Goal: Task Accomplishment & Management: Manage account settings

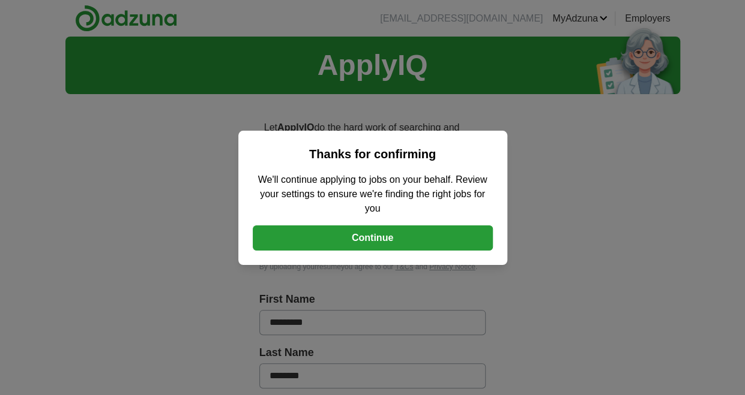
click at [370, 238] on button "Continue" at bounding box center [373, 238] width 240 height 25
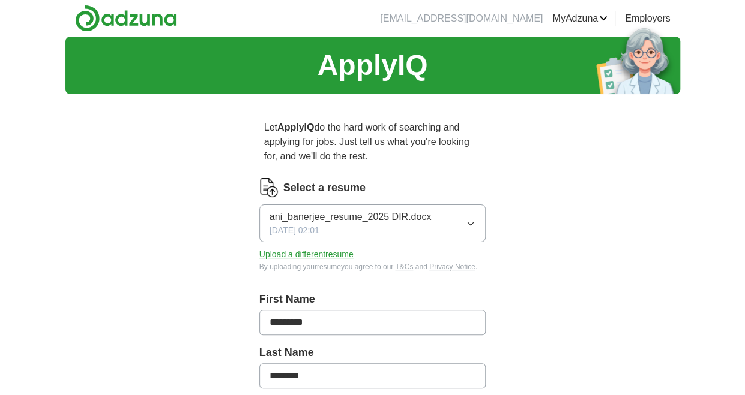
click at [469, 221] on icon "button" at bounding box center [471, 224] width 10 height 10
drag, startPoint x: 398, startPoint y: 259, endPoint x: 653, endPoint y: 343, distance: 267.9
click at [319, 253] on button "Upload a different resume" at bounding box center [306, 254] width 94 height 13
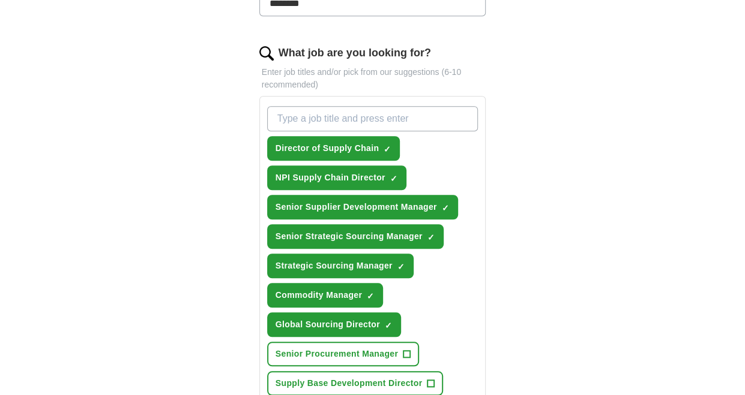
scroll to position [400, 0]
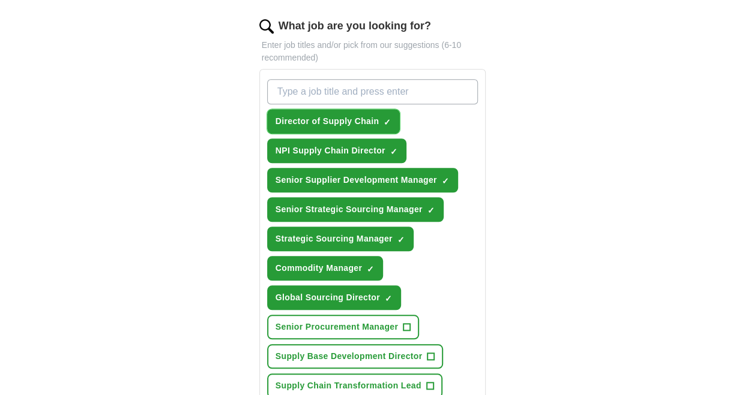
click at [337, 115] on span "Director of Supply Chain" at bounding box center [327, 121] width 104 height 13
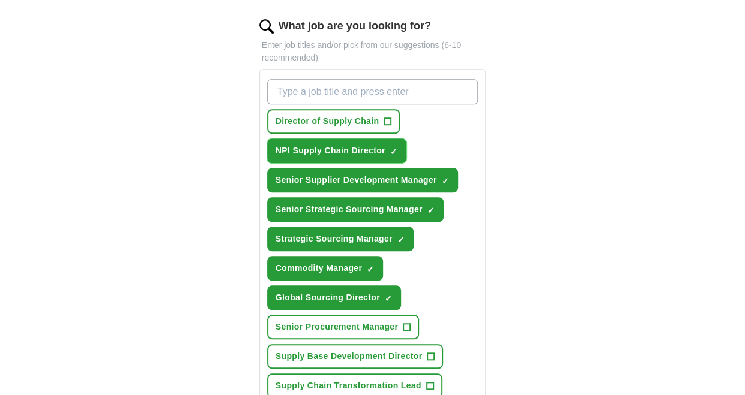
click at [339, 146] on span "NPI Supply Chain Director" at bounding box center [330, 151] width 110 height 13
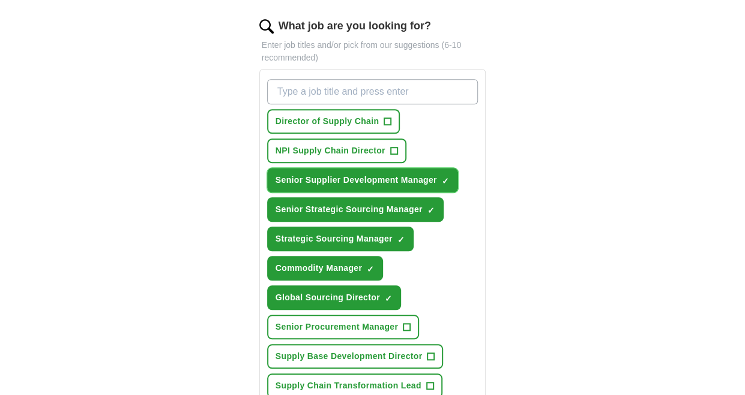
click at [336, 174] on span "Senior Supplier Development Manager" at bounding box center [355, 180] width 161 height 13
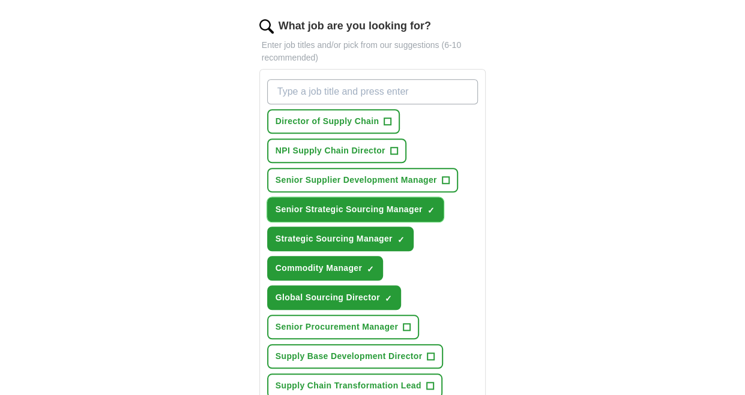
click at [337, 215] on button "Senior Strategic Sourcing Manager ✓ ×" at bounding box center [355, 209] width 176 height 25
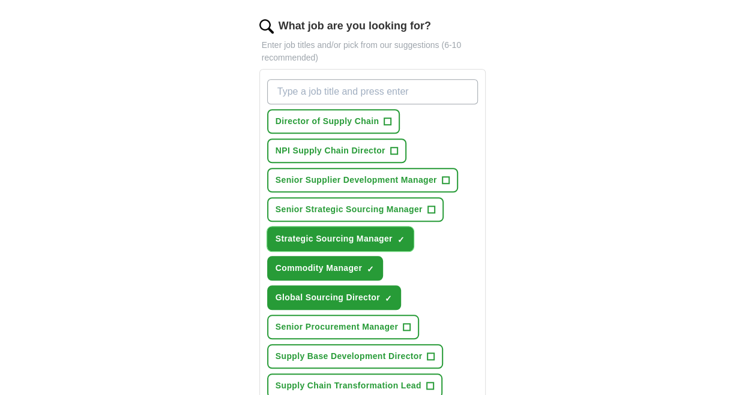
click at [344, 229] on button "Strategic Sourcing Manager ✓ ×" at bounding box center [340, 239] width 146 height 25
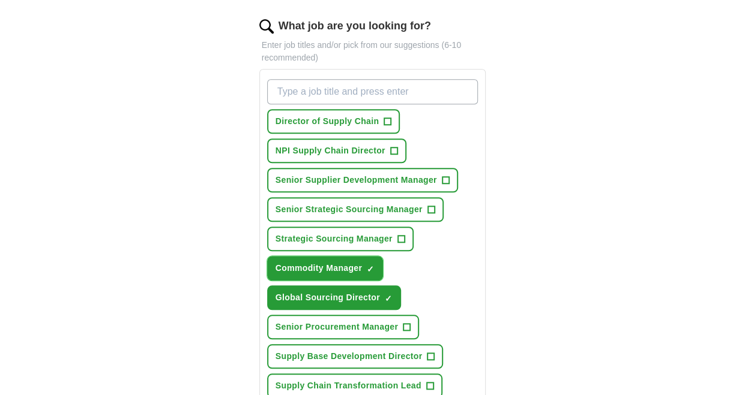
click at [337, 262] on span "Commodity Manager" at bounding box center [318, 268] width 86 height 13
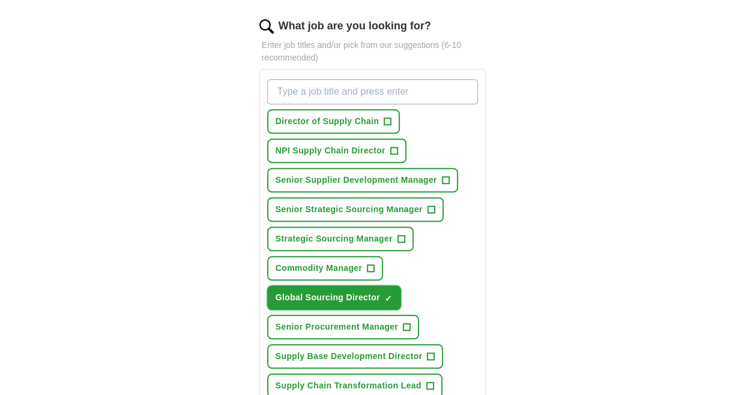
click at [338, 295] on span "Global Sourcing Director" at bounding box center [327, 298] width 104 height 13
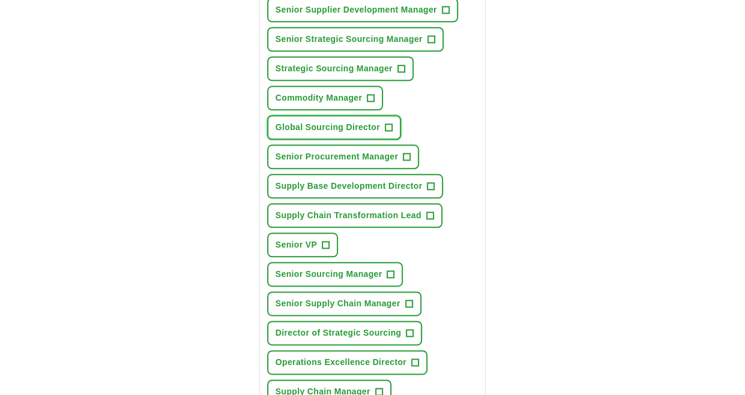
scroll to position [600, 0]
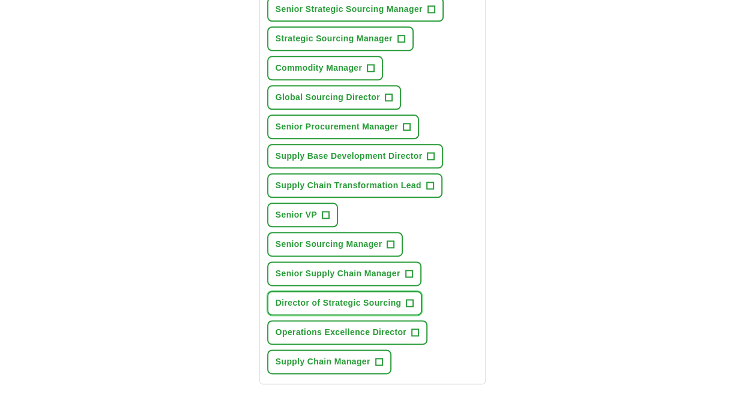
click at [343, 297] on span "Director of Strategic Sourcing" at bounding box center [338, 303] width 126 height 13
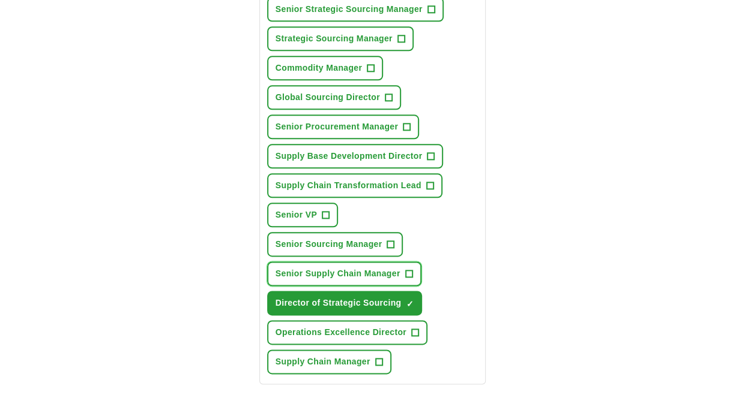
click at [366, 268] on span "Senior Supply Chain Manager" at bounding box center [337, 274] width 125 height 13
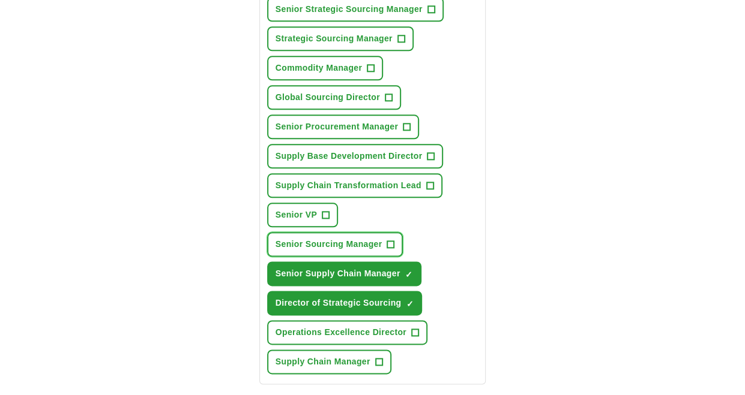
click at [361, 242] on span "Senior Sourcing Manager" at bounding box center [328, 244] width 107 height 13
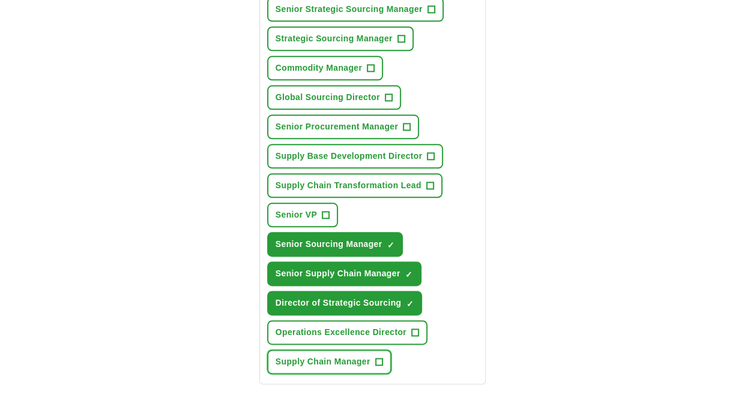
click at [348, 358] on span "Supply Chain Manager" at bounding box center [322, 362] width 95 height 13
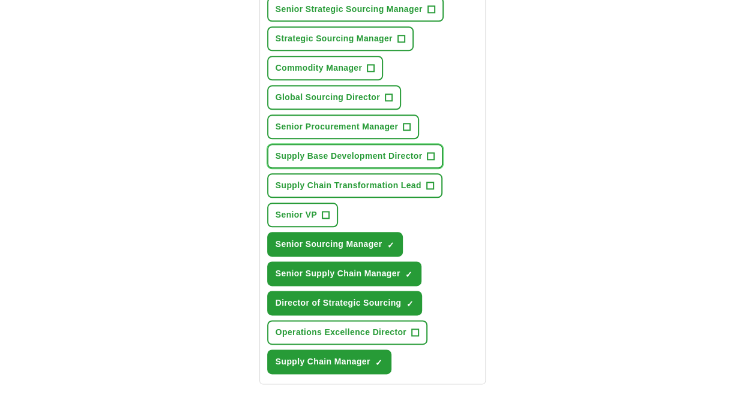
click at [398, 150] on span "Supply Base Development Director" at bounding box center [348, 156] width 147 height 13
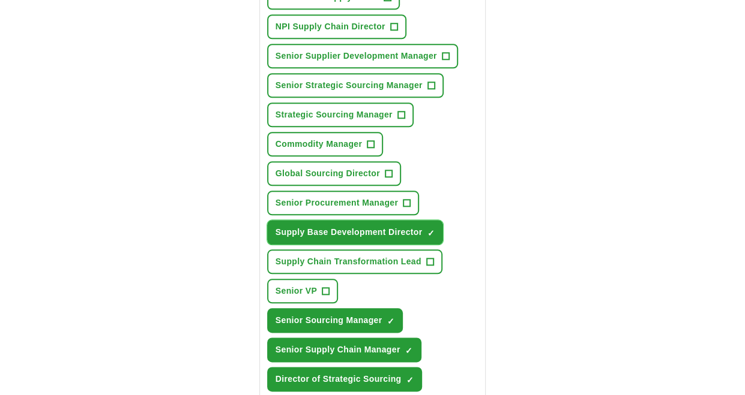
scroll to position [500, 0]
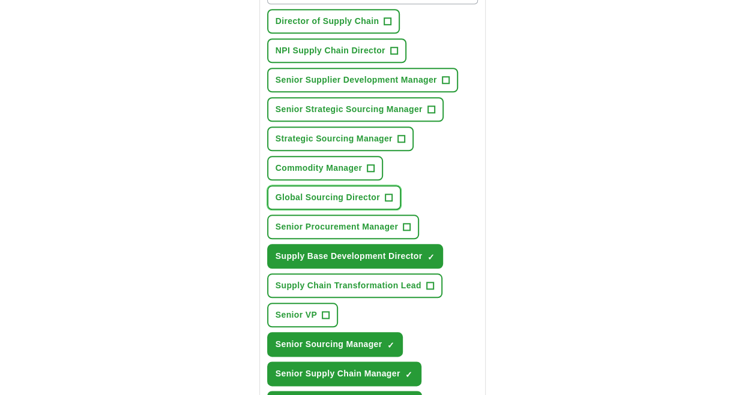
click at [341, 187] on button "Global Sourcing Director +" at bounding box center [334, 197] width 134 height 25
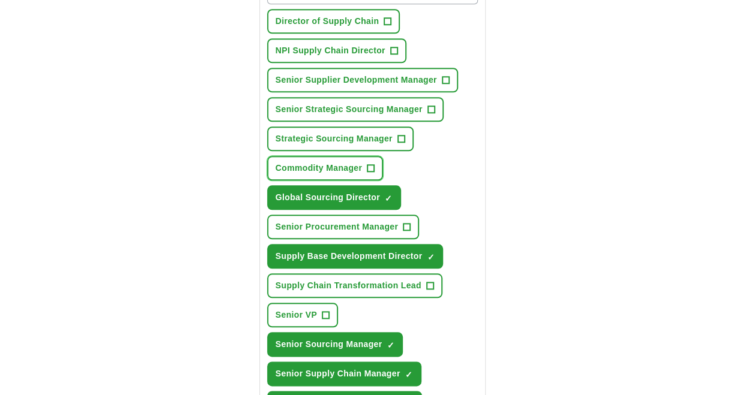
click at [340, 167] on span "Commodity Manager" at bounding box center [318, 168] width 86 height 13
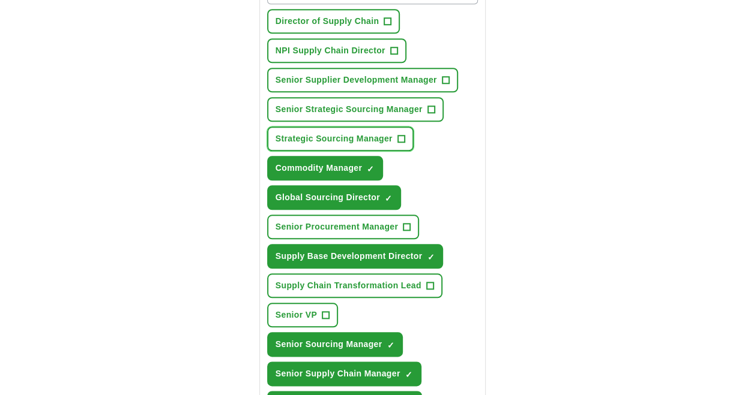
click at [341, 135] on span "Strategic Sourcing Manager" at bounding box center [333, 139] width 117 height 13
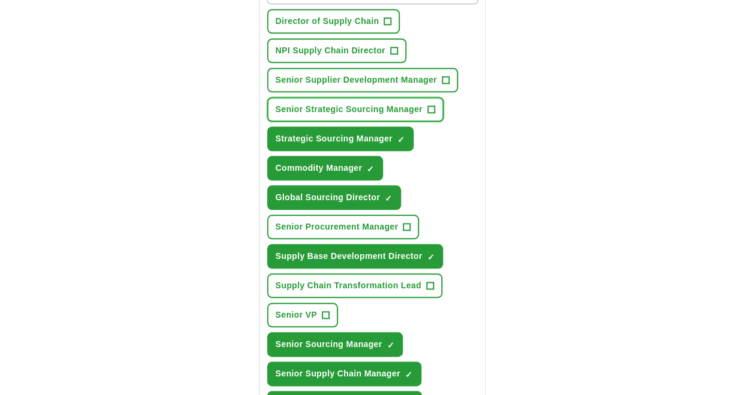
click at [334, 104] on span "Senior Strategic Sourcing Manager" at bounding box center [348, 109] width 147 height 13
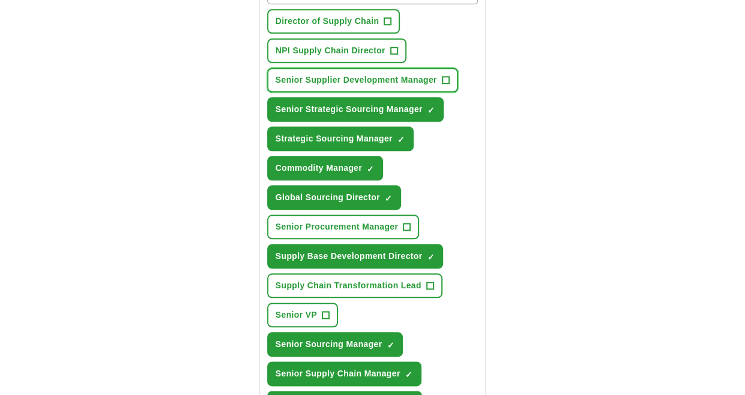
click at [348, 74] on span "Senior Supplier Development Manager" at bounding box center [355, 80] width 161 height 13
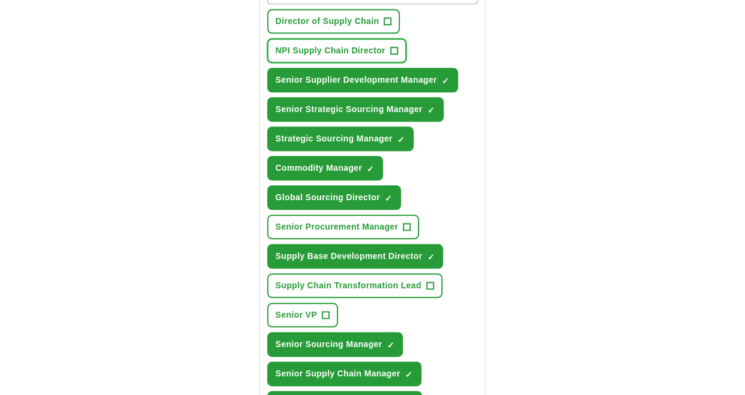
click at [339, 44] on span "NPI Supply Chain Director" at bounding box center [330, 50] width 110 height 13
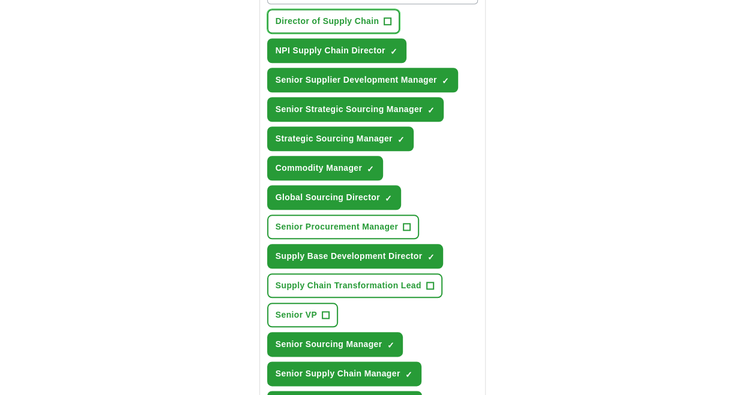
click at [348, 11] on button "Director of Supply Chain +" at bounding box center [333, 21] width 133 height 25
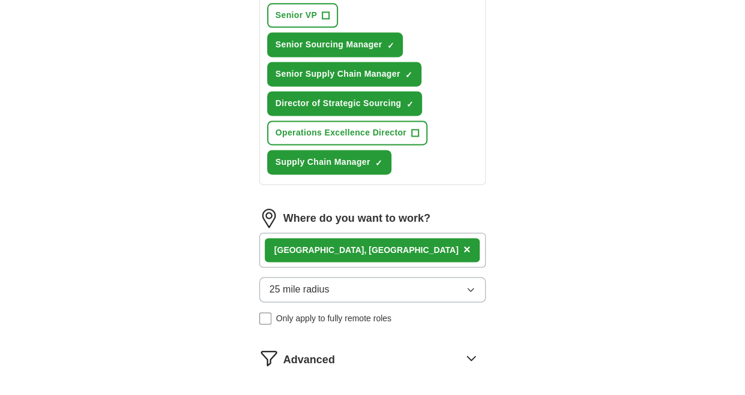
scroll to position [1000, 0]
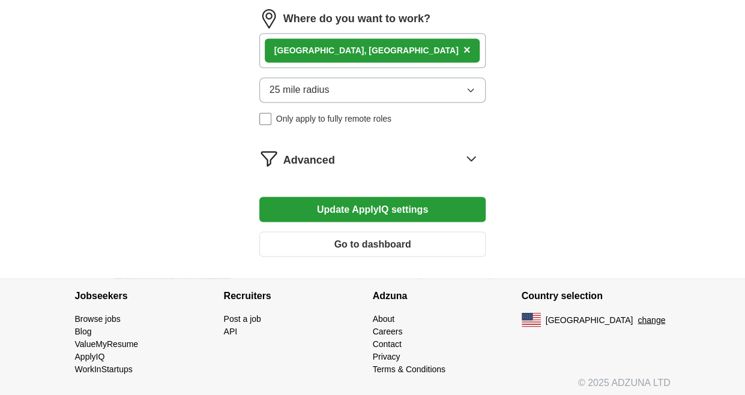
click at [435, 208] on button "Update ApplyIQ settings" at bounding box center [372, 209] width 227 height 25
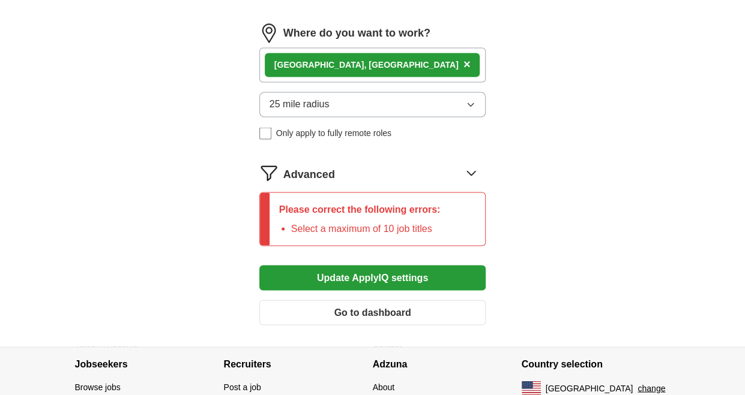
scroll to position [1014, 0]
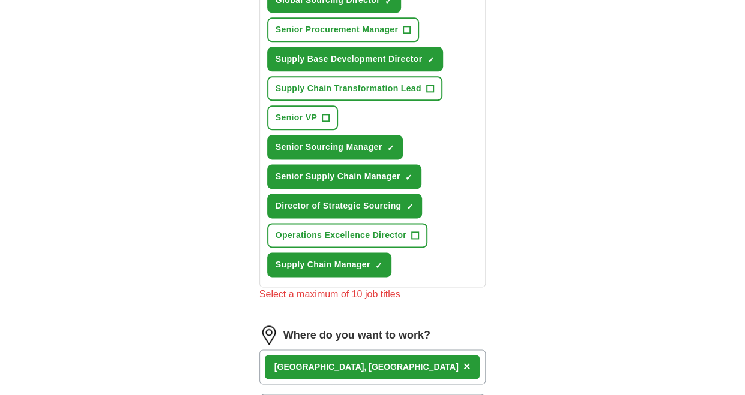
scroll to position [714, 0]
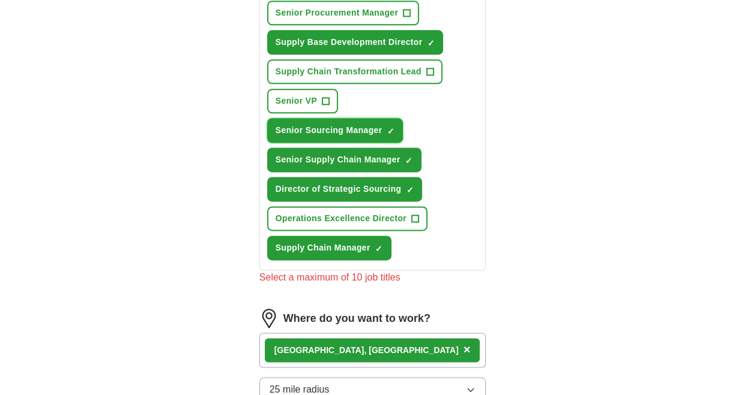
click at [0, 0] on span "×" at bounding box center [0, 0] width 0 height 0
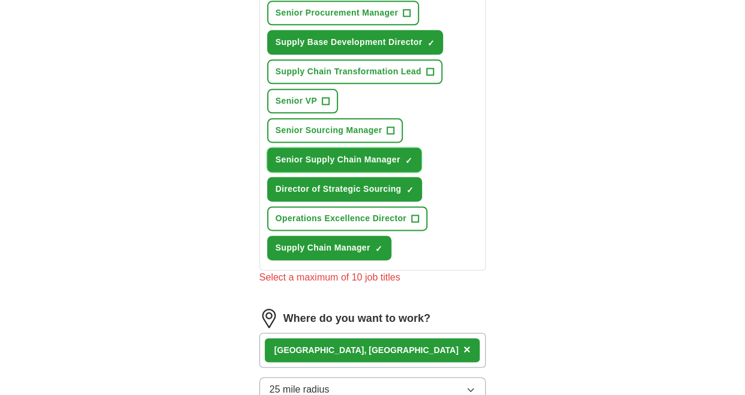
click at [0, 0] on span "×" at bounding box center [0, 0] width 0 height 0
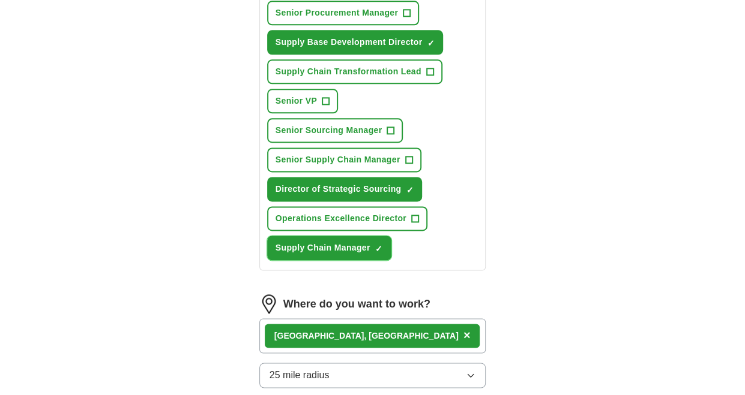
click at [383, 242] on button "Supply Chain Manager ✓ ×" at bounding box center [329, 248] width 124 height 25
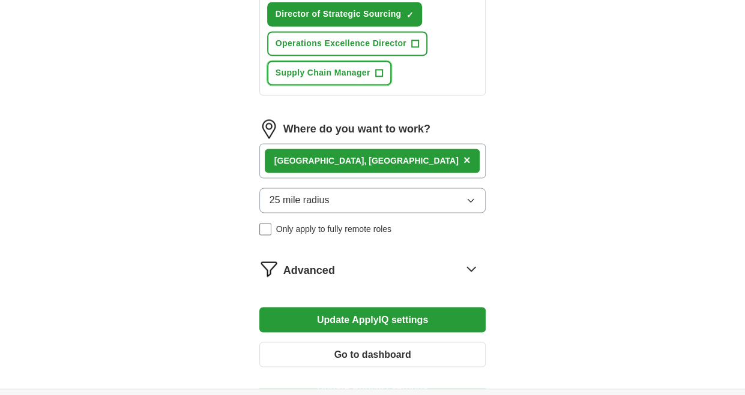
scroll to position [1000, 0]
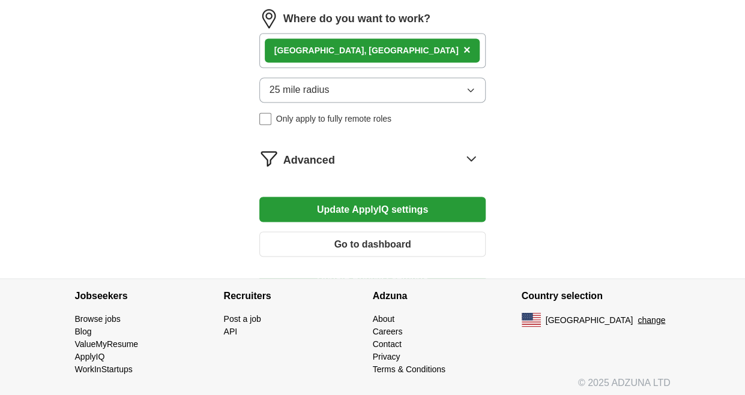
click at [362, 198] on button "Update ApplyIQ settings" at bounding box center [372, 209] width 227 height 25
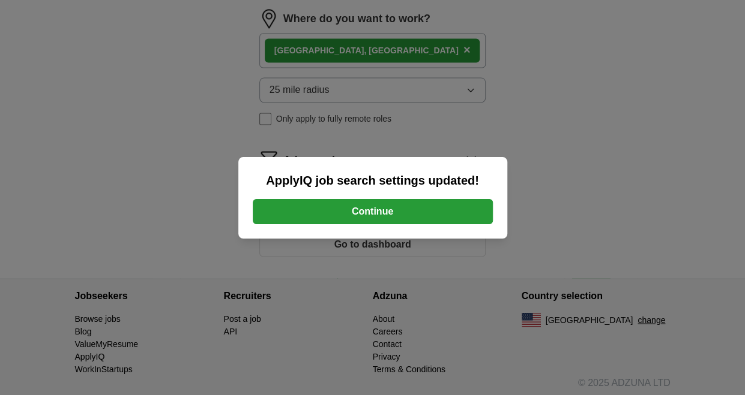
click at [367, 206] on button "Continue" at bounding box center [373, 211] width 240 height 25
